Goal: Task Accomplishment & Management: Complete application form

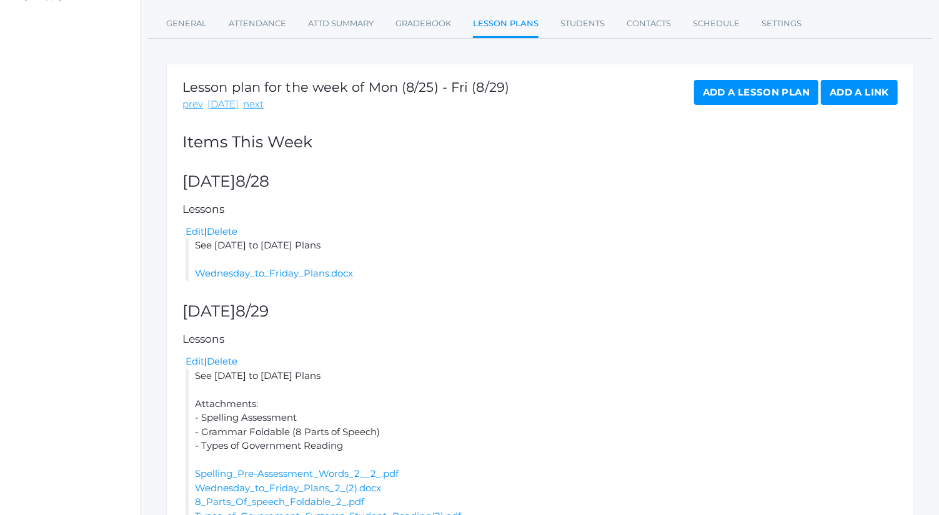
scroll to position [257, 0]
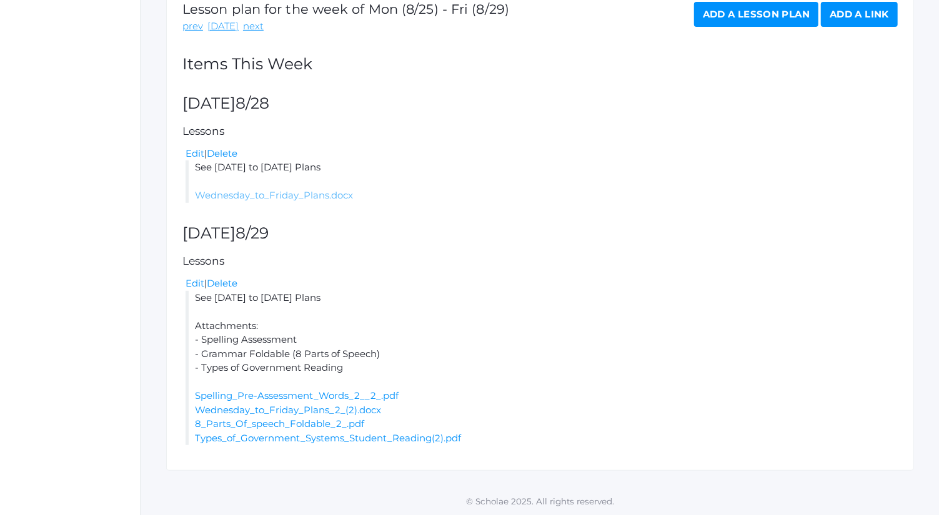
click at [315, 197] on link "Wednesday_to_Friday_Plans.docx" at bounding box center [274, 195] width 158 height 12
click at [581, 248] on div "Lesson plan for the week of Mon (8/25) - Fri (8/29) prev today next Add a Lesso…" at bounding box center [540, 229] width 748 height 486
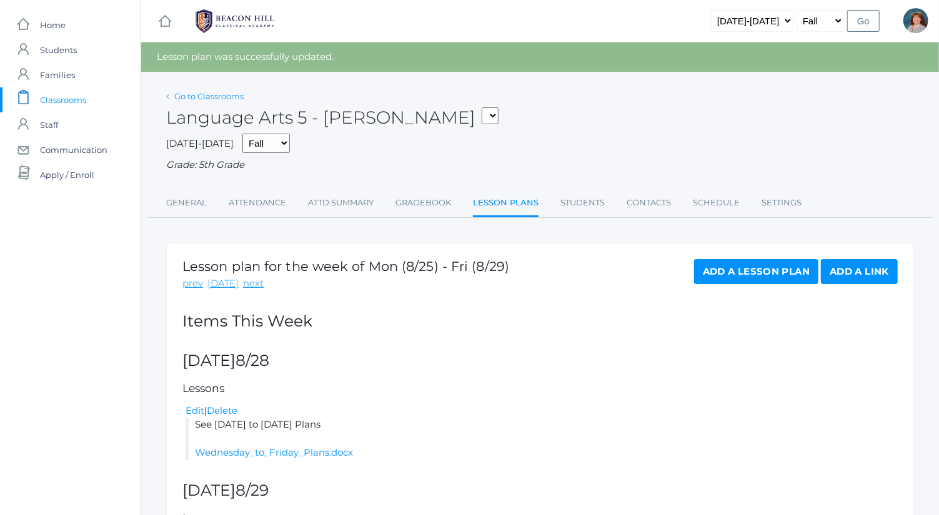
click at [203, 91] on link "Go to Classrooms" at bounding box center [208, 96] width 69 height 10
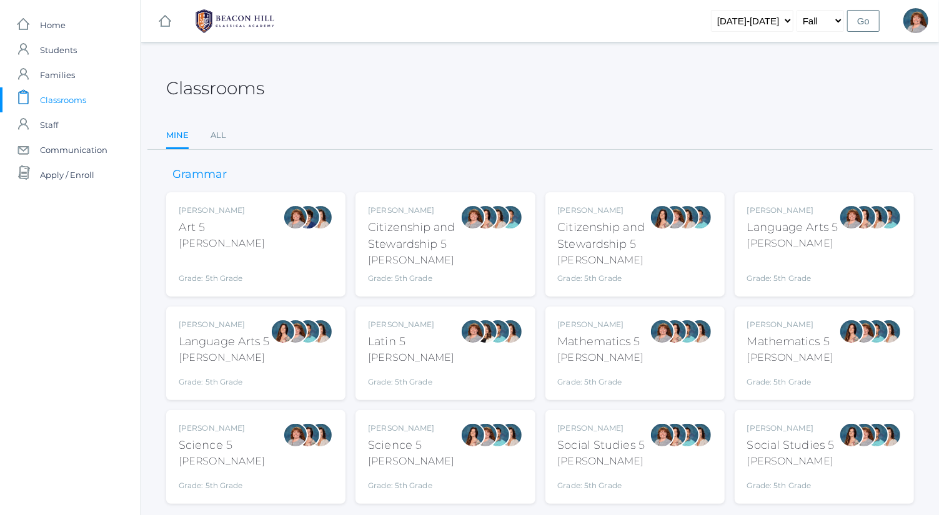
click at [260, 356] on div "Salazar" at bounding box center [224, 357] width 91 height 15
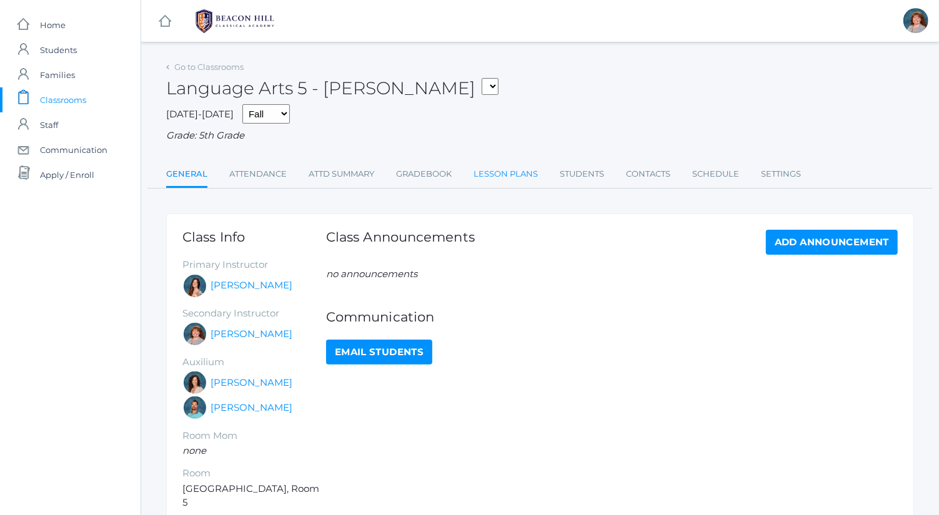
click at [492, 170] on link "Lesson Plans" at bounding box center [506, 174] width 64 height 25
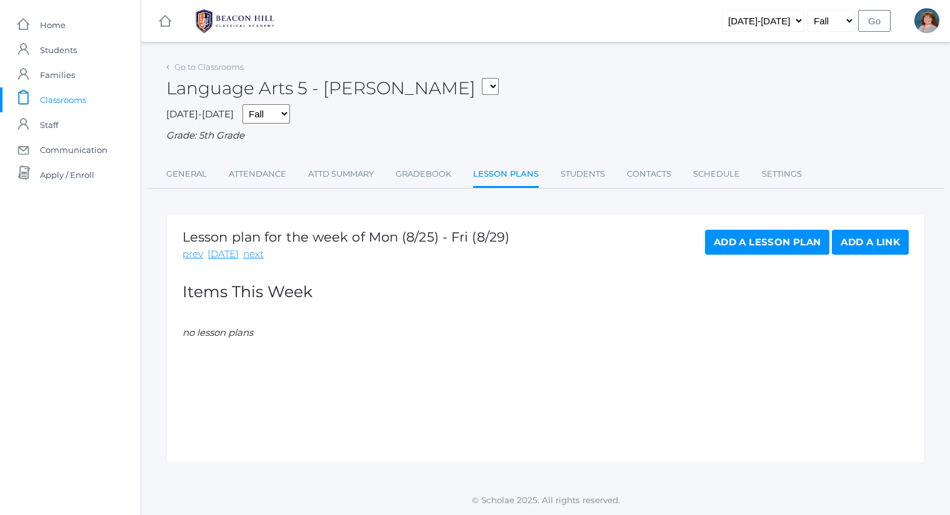
click at [728, 248] on link "Add a Lesson Plan" at bounding box center [767, 242] width 124 height 25
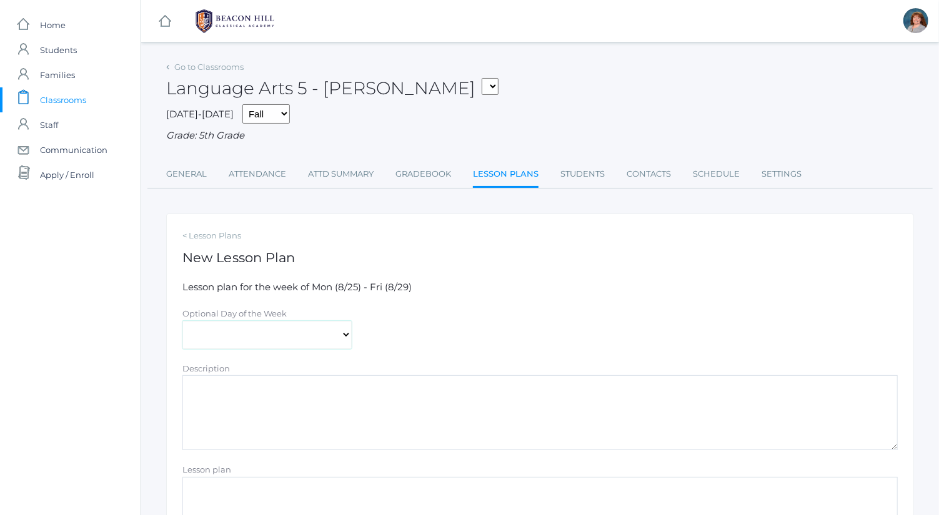
click at [276, 341] on select "[DATE] [DATE] [DATE] [DATE] [DATE]" at bounding box center [266, 335] width 169 height 28
select select "2025-08-28"
click at [182, 321] on select "[DATE] [DATE] [DATE] [DATE] [DATE]" at bounding box center [266, 335] width 169 height 28
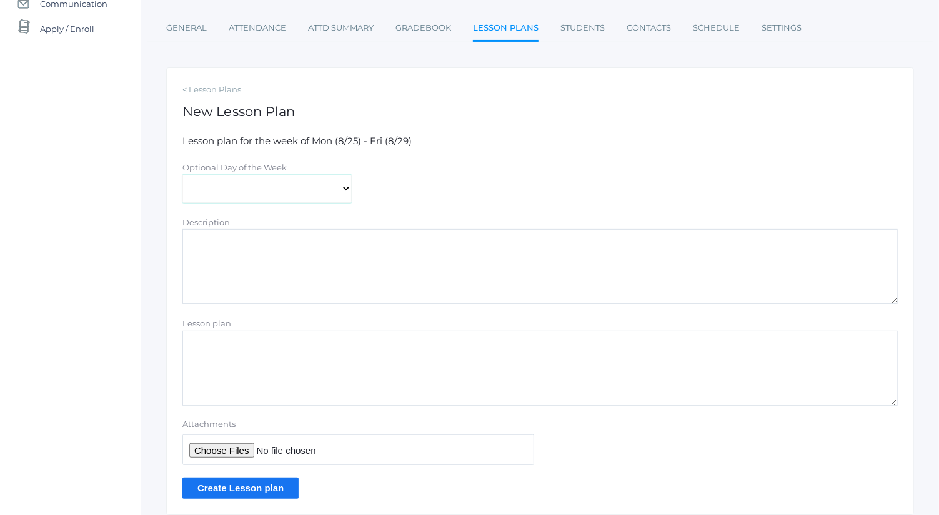
scroll to position [147, 0]
click at [304, 349] on textarea "Lesson plan" at bounding box center [539, 367] width 715 height 75
click at [301, 254] on textarea "Description" at bounding box center [539, 265] width 715 height 75
type textarea "See Wednesday to Friday Plans"
click at [295, 375] on textarea "Lesson plan" at bounding box center [539, 367] width 715 height 75
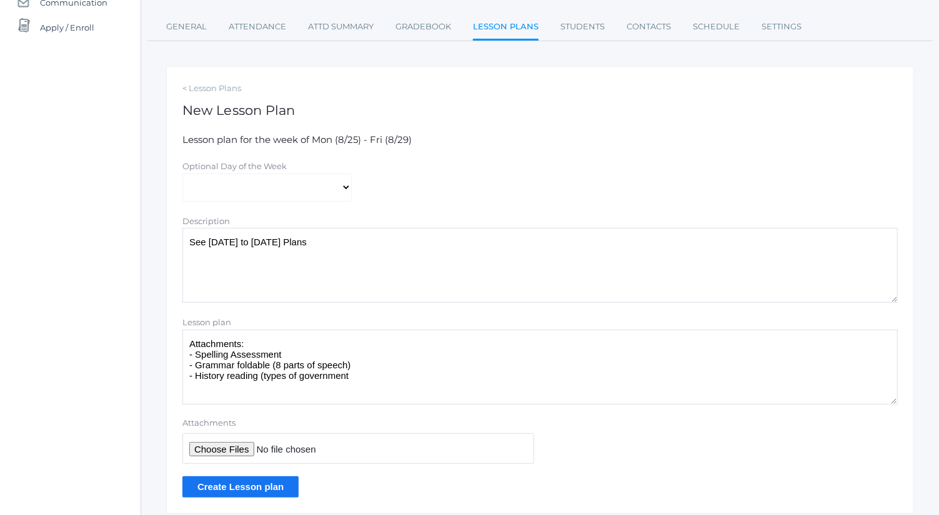
type textarea "Attachments: - Spelling Assessment - Grammar foldable (8 parts of speech) - His…"
drag, startPoint x: 370, startPoint y: 370, endPoint x: 176, endPoint y: 341, distance: 197.1
click at [176, 341] on div "Lesson plan Attachments: - Spelling Assessment - Grammar foldable (8 parts of s…" at bounding box center [540, 359] width 728 height 89
click at [242, 451] on input "Attachments" at bounding box center [358, 449] width 352 height 31
type input "C:\fakepath\Wednesday to Friday Plans.docx"
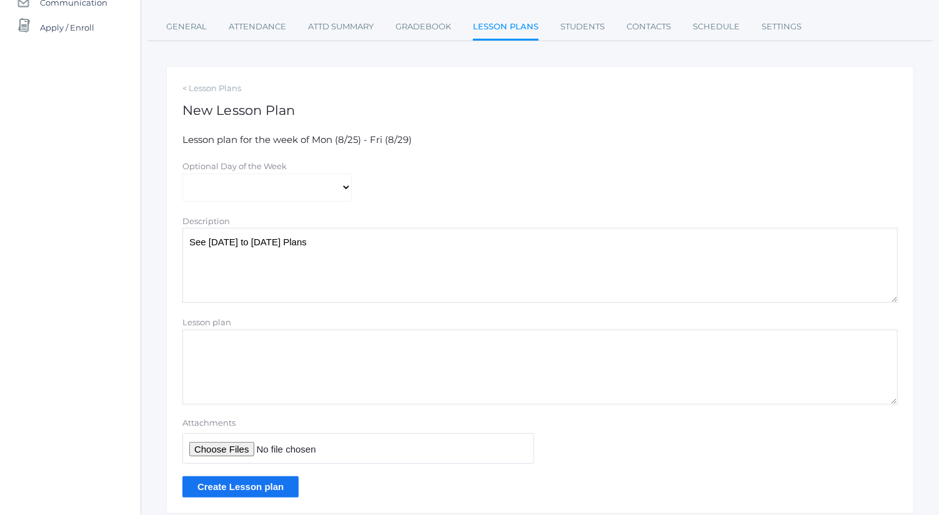
click at [281, 484] on input "Create Lesson plan" at bounding box center [240, 487] width 116 height 21
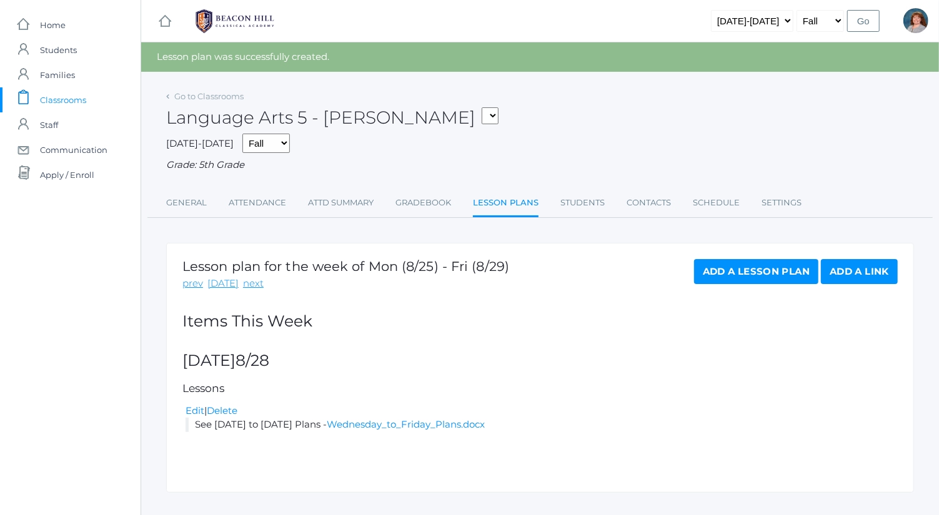
scroll to position [22, 0]
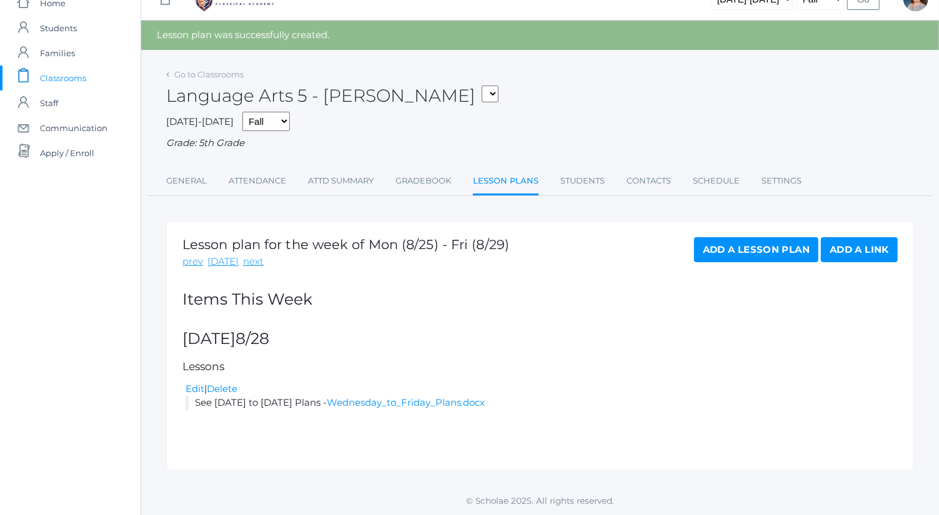
click at [724, 248] on link "Add a Lesson Plan" at bounding box center [756, 249] width 124 height 25
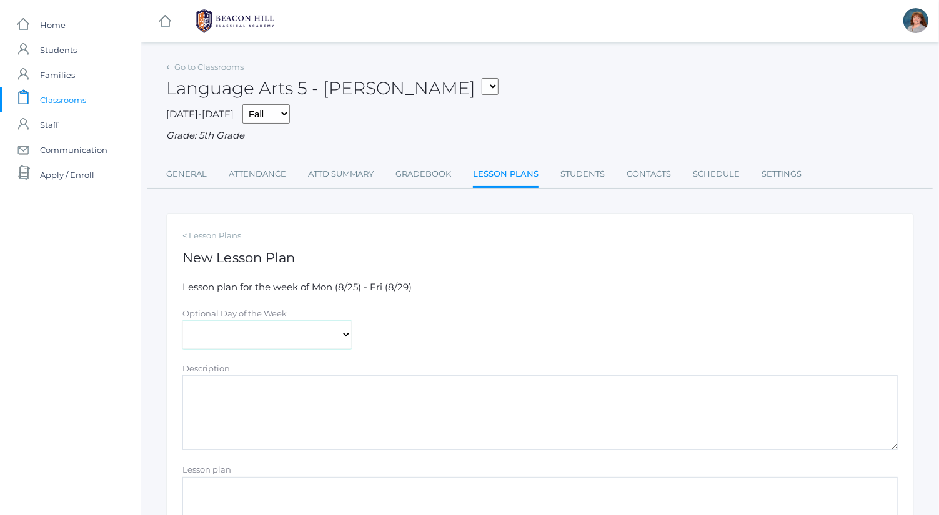
click at [320, 336] on select "Monday Tuesday Wednesday Thursday Friday" at bounding box center [266, 335] width 169 height 28
select select "2025-08-29"
click at [182, 321] on select "Monday Tuesday Wednesday Thursday Friday" at bounding box center [266, 335] width 169 height 28
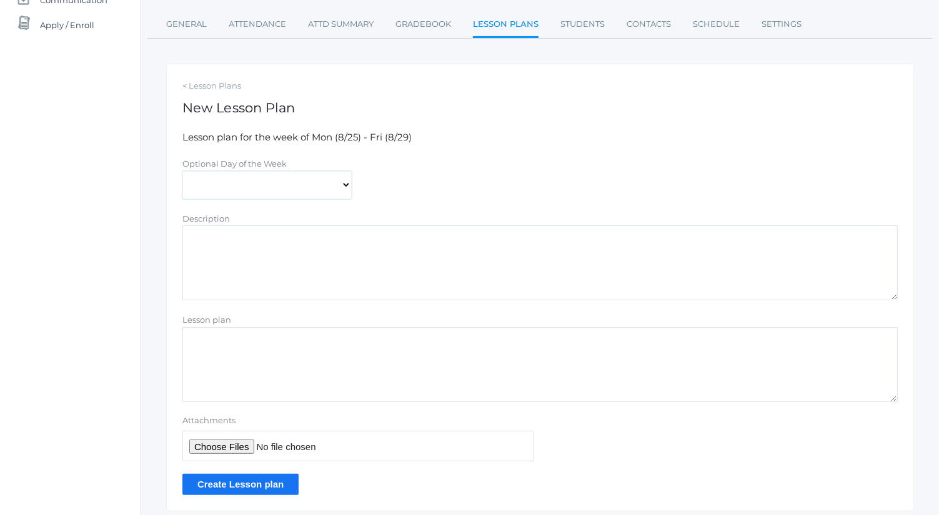
scroll to position [170, 0]
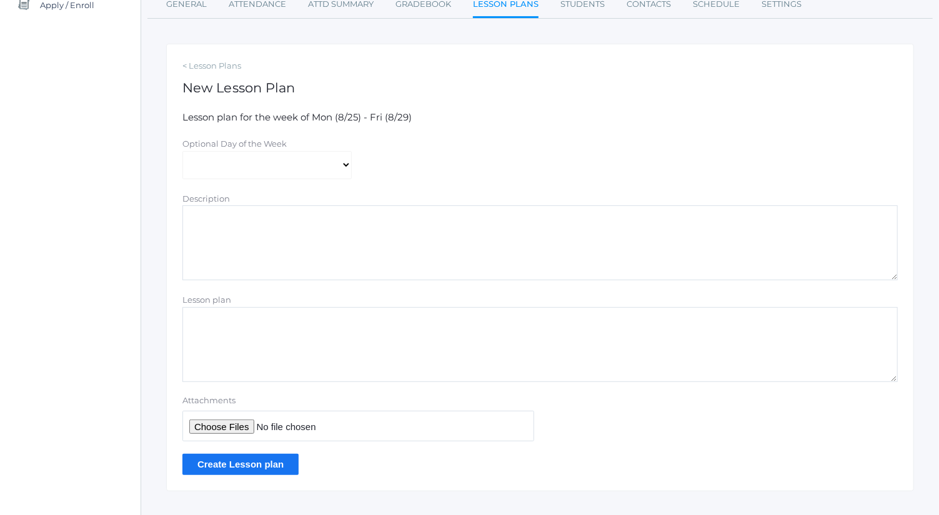
click at [316, 329] on textarea "Lesson plan" at bounding box center [539, 344] width 715 height 75
paste textarea "Attachments: - Spelling Assessment - Grammar foldable (8 parts of speech) - His…"
type textarea "Attachments: - Spelling Assessment - Grammar foldable (8 parts of speech) - His…"
click at [289, 250] on textarea "Description" at bounding box center [539, 243] width 715 height 75
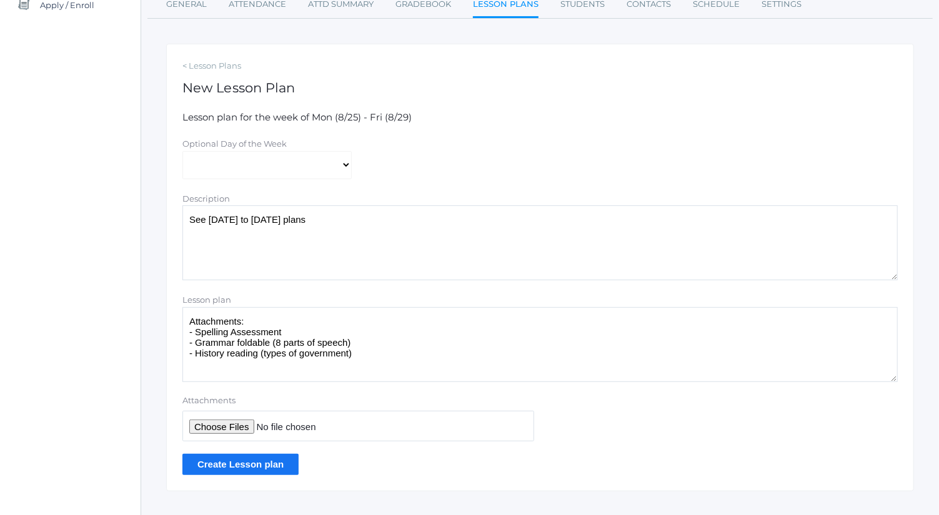
type textarea "See [DATE] to [DATE] plans"
click at [236, 428] on input "Attachments" at bounding box center [358, 426] width 352 height 31
type input "C:\fakepath\Types of Government Systems.pdf"
click at [279, 457] on input "Create Lesson plan" at bounding box center [240, 464] width 116 height 21
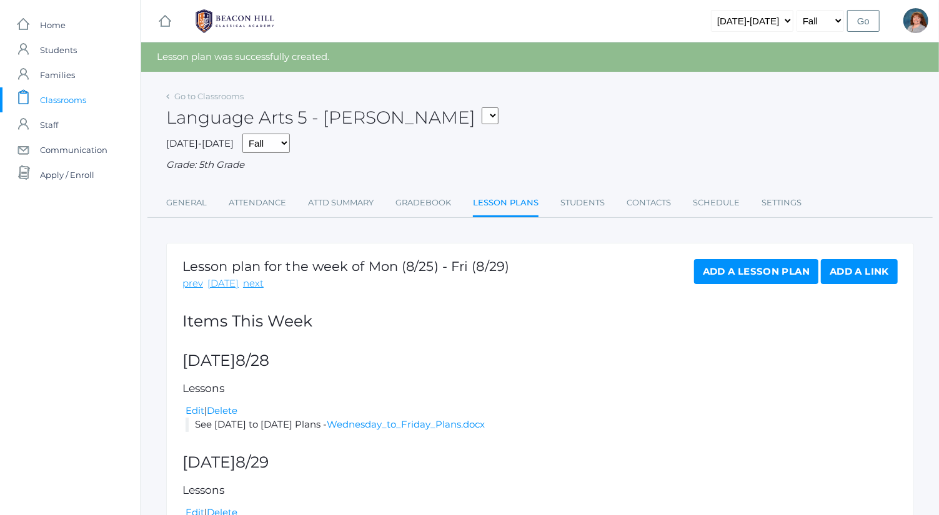
scroll to position [187, 0]
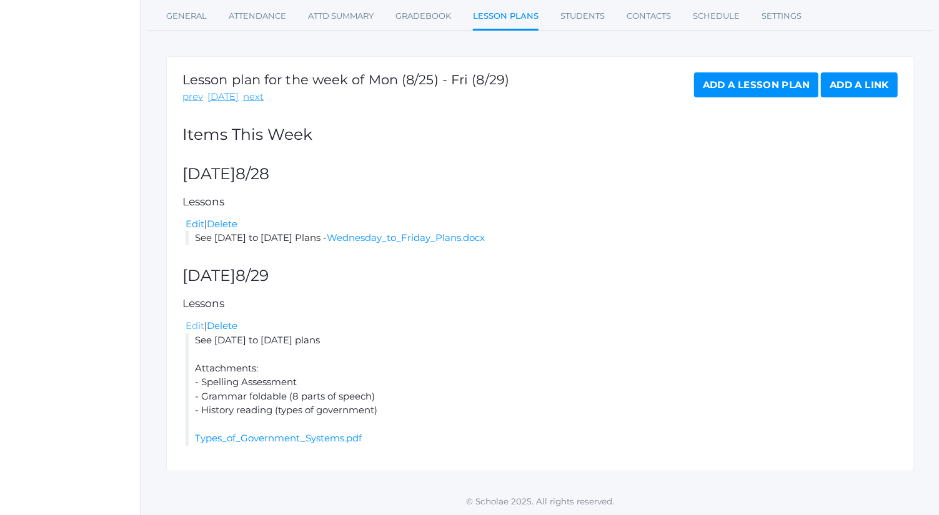
click at [198, 326] on link "Edit" at bounding box center [195, 326] width 19 height 12
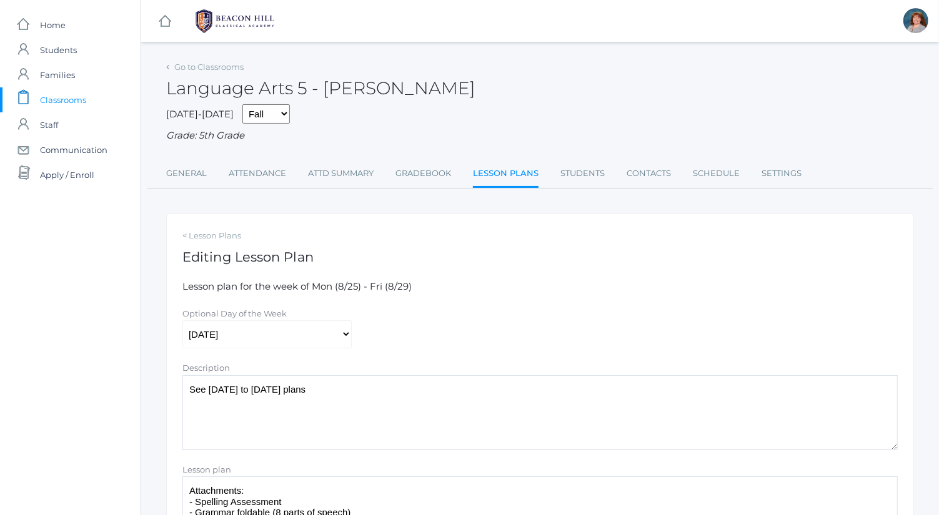
scroll to position [247, 0]
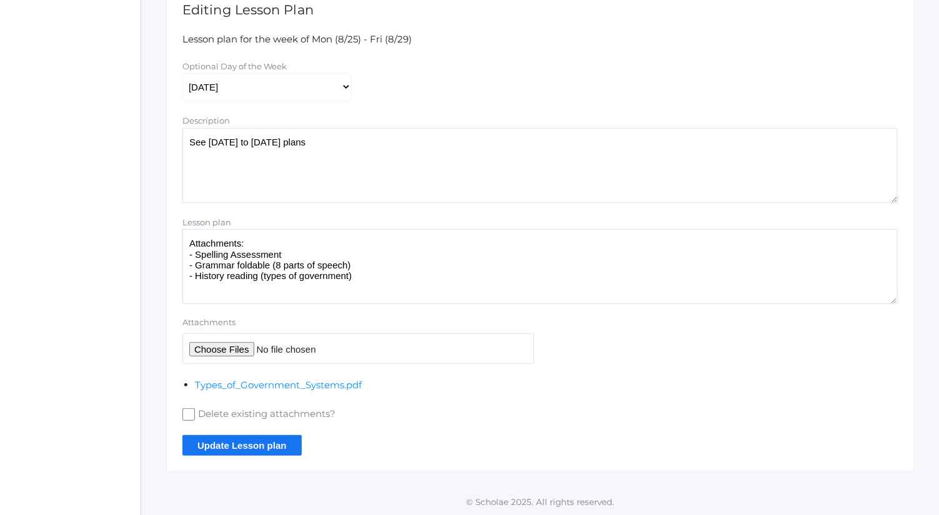
click at [219, 345] on input "Attachments" at bounding box center [358, 349] width 352 height 31
type input "C:\fakepath\8 Parts Of speech Foldable.pdf"
click at [282, 447] on input "Update Lesson plan" at bounding box center [241, 445] width 119 height 21
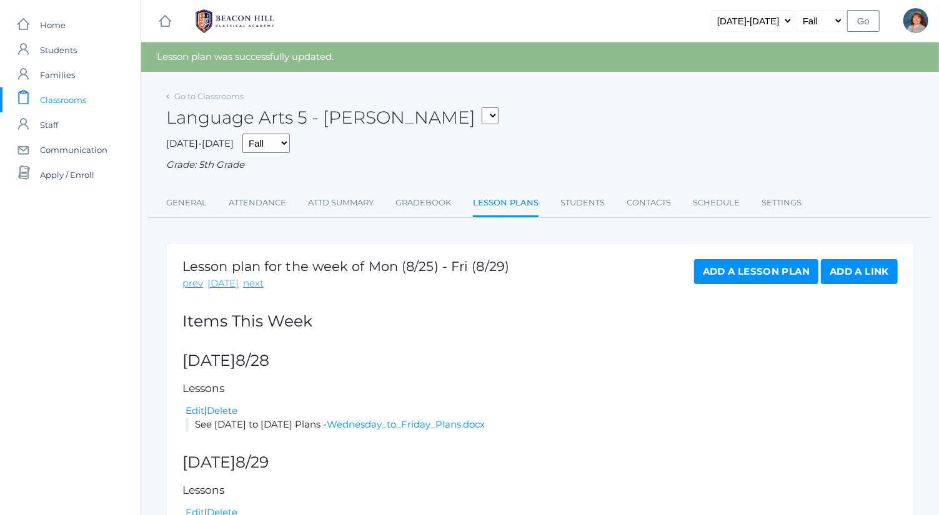
scroll to position [201, 0]
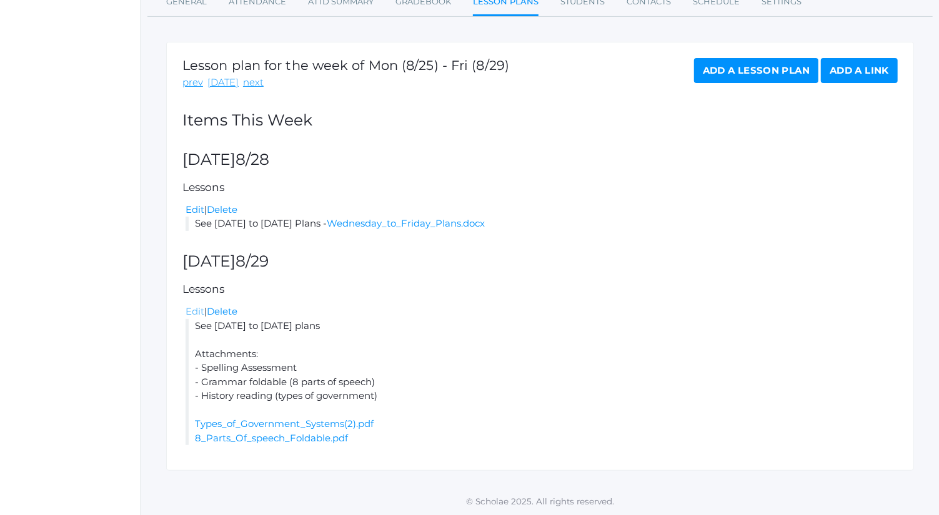
click at [190, 310] on link "Edit" at bounding box center [195, 311] width 19 height 12
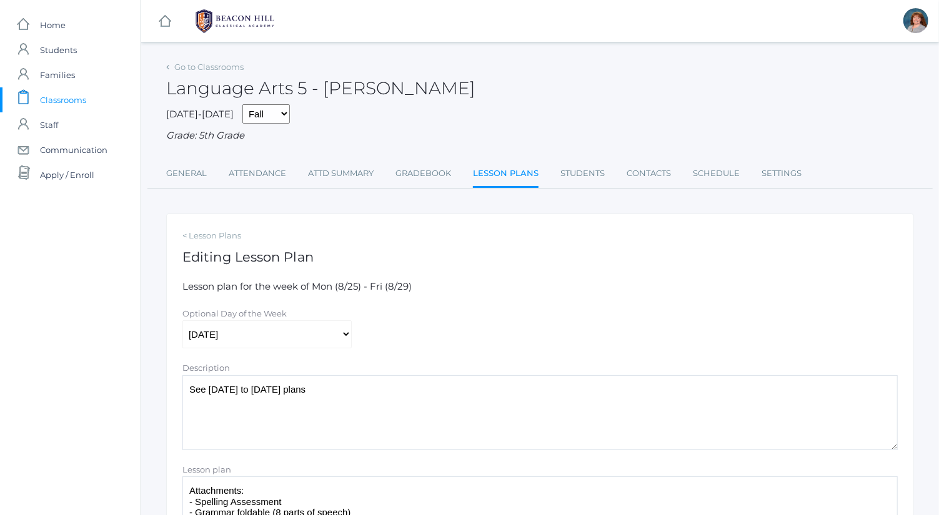
scroll to position [261, 0]
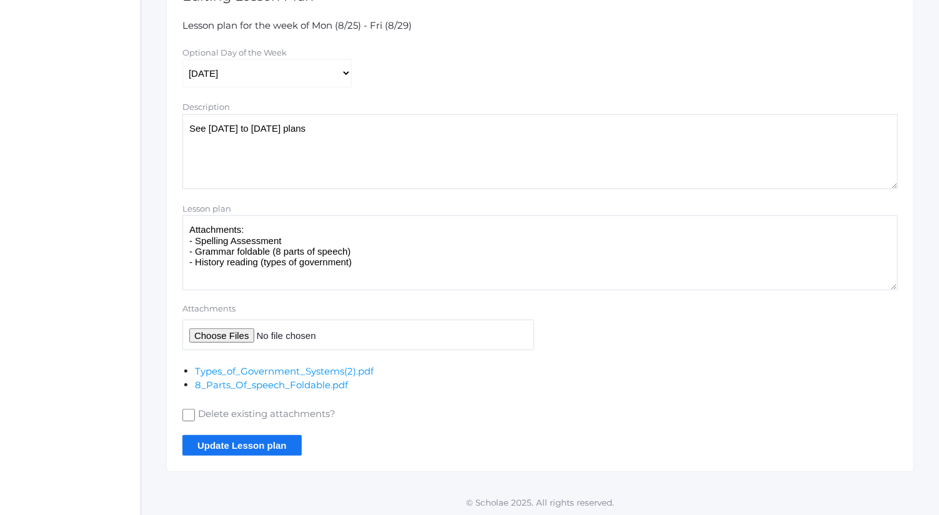
click at [237, 329] on input "Attachments" at bounding box center [358, 335] width 352 height 31
type input "C:\fakepath\Spelling Pre-Assessment Words.pdf"
click at [274, 439] on input "Update Lesson plan" at bounding box center [241, 445] width 119 height 21
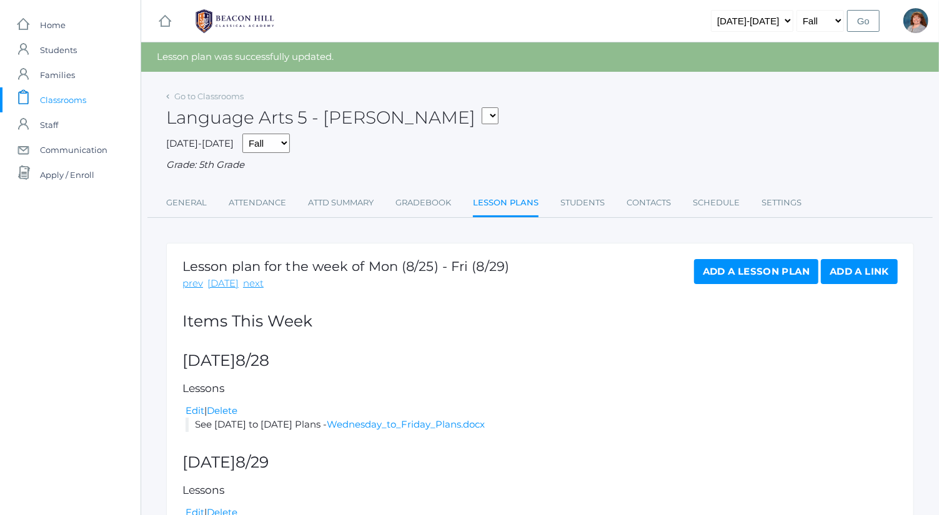
scroll to position [215, 0]
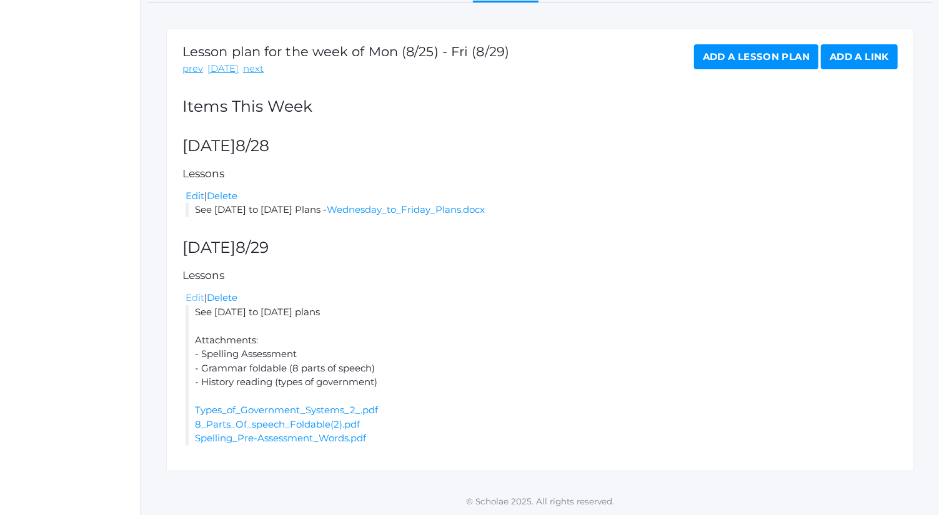
click at [196, 299] on link "Edit" at bounding box center [195, 298] width 19 height 12
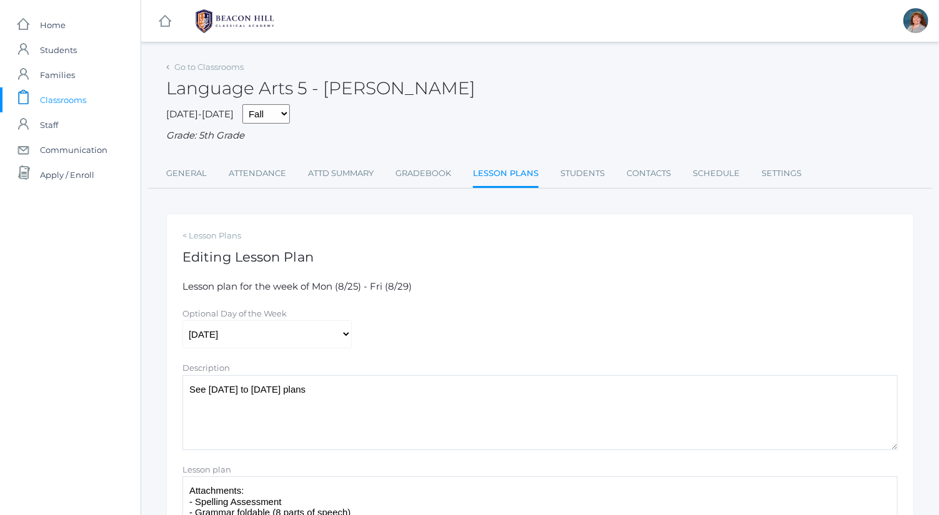
click at [450, 367] on div "Description" at bounding box center [539, 368] width 715 height 14
click at [450, 390] on textarea "See [DATE] to [DATE] plans" at bounding box center [539, 412] width 715 height 75
click at [360, 395] on textarea "See [DATE] to [DATE] plans" at bounding box center [539, 412] width 715 height 75
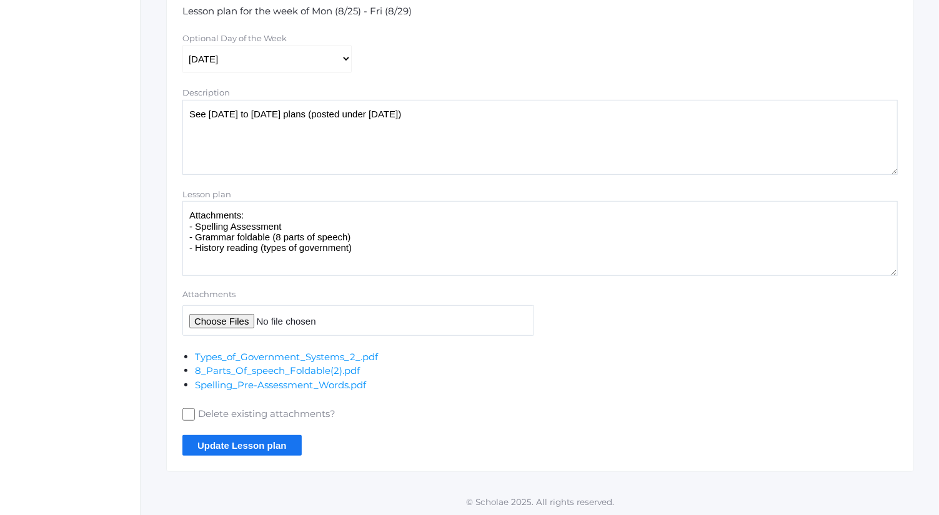
scroll to position [276, 0]
type textarea "See [DATE] to [DATE] plans (posted under [DATE])"
click at [267, 439] on input "Update Lesson plan" at bounding box center [241, 445] width 119 height 21
